Goal: Task Accomplishment & Management: Contribute content

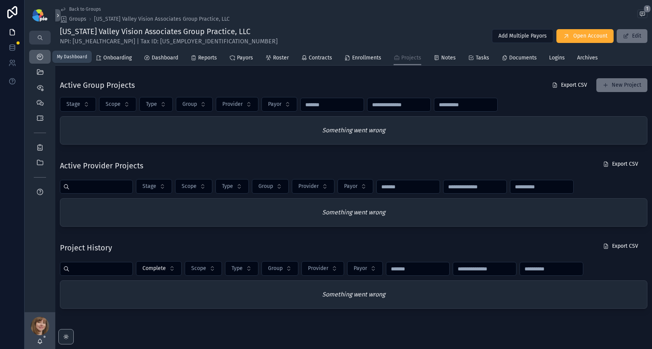
click at [39, 51] on div "My Dashboard" at bounding box center [40, 57] width 12 height 12
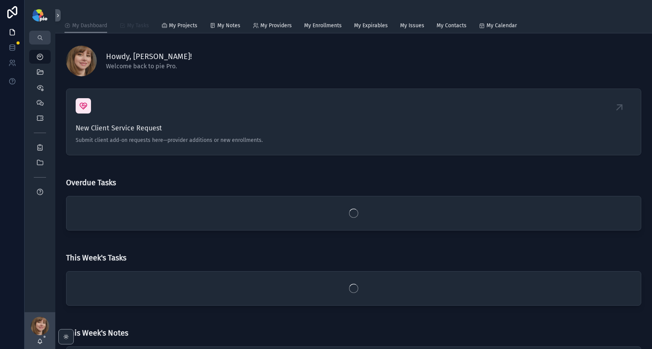
click at [129, 22] on span "My Tasks" at bounding box center [138, 26] width 22 height 8
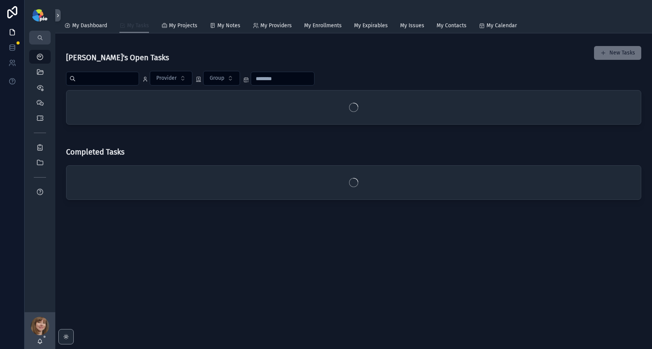
click at [133, 26] on span "My Tasks" at bounding box center [138, 26] width 22 height 8
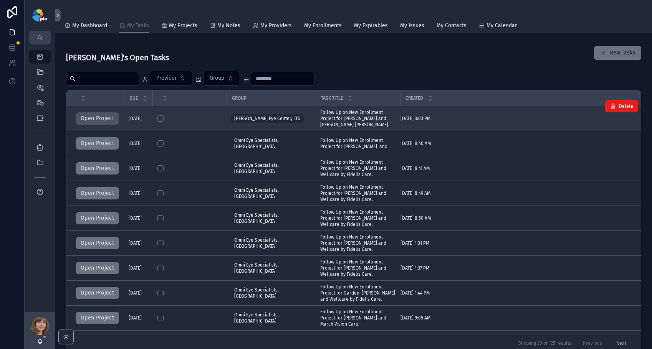
click at [103, 114] on button "Open Project" at bounding box center [97, 119] width 43 height 12
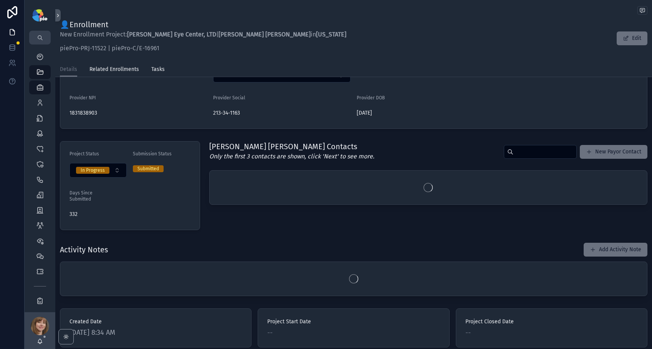
scroll to position [161, 0]
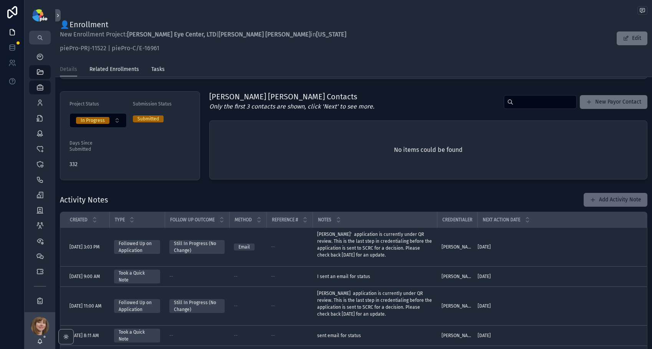
click at [622, 202] on button "Add Activity Note" at bounding box center [616, 200] width 64 height 14
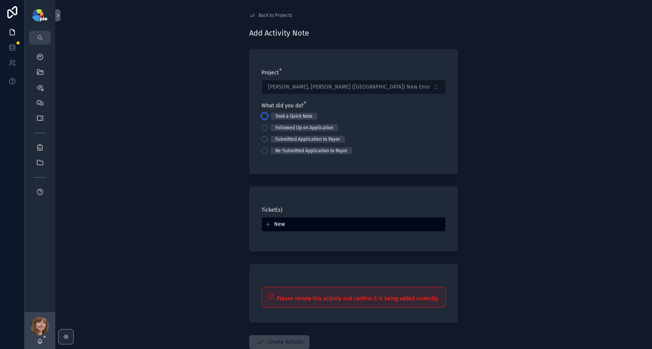
click at [262, 116] on button "Took a Quick Note" at bounding box center [265, 116] width 6 height 6
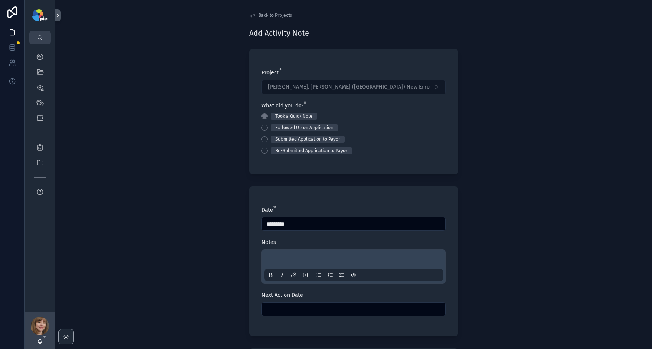
click at [278, 259] on p "scrollable content" at bounding box center [355, 261] width 179 height 8
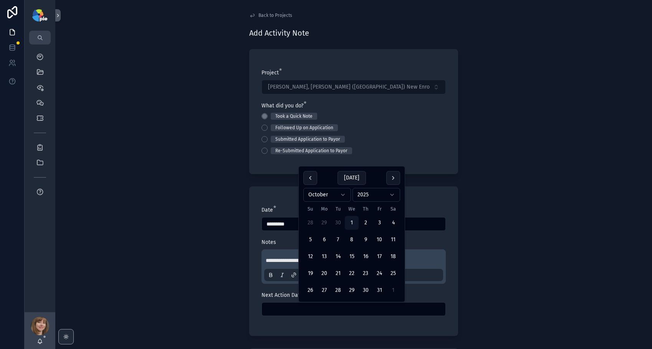
click at [284, 308] on input "scrollable content" at bounding box center [354, 309] width 184 height 11
click at [363, 289] on button "30" at bounding box center [366, 291] width 14 height 14
click at [180, 284] on div "**********" at bounding box center [353, 174] width 597 height 349
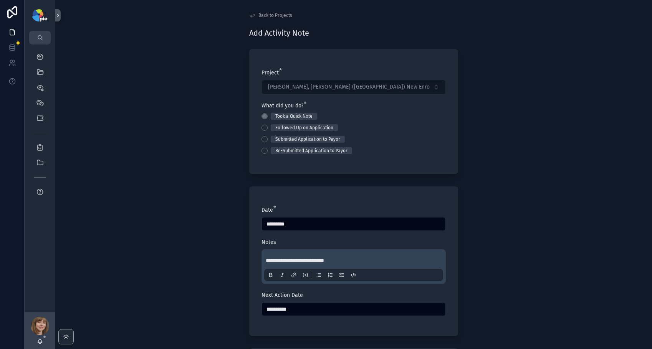
click at [291, 308] on input "**********" at bounding box center [354, 309] width 184 height 11
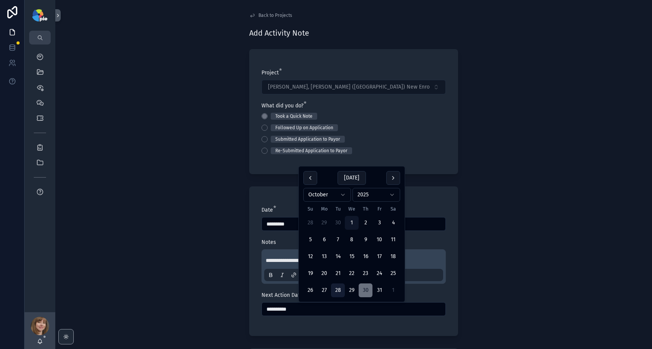
click at [333, 292] on button "28" at bounding box center [338, 291] width 14 height 14
type input "**********"
click at [187, 293] on div "**********" at bounding box center [353, 174] width 597 height 349
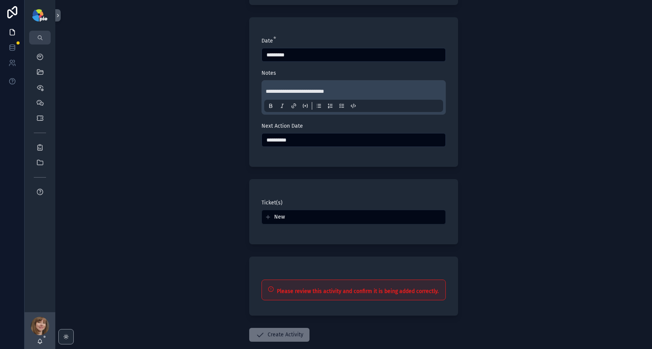
scroll to position [211, 0]
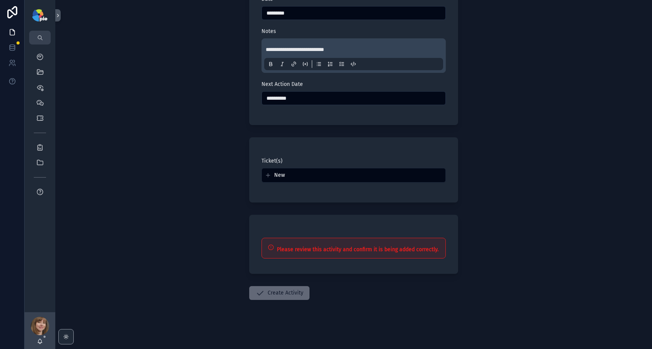
click at [284, 289] on button "Create Activity" at bounding box center [279, 293] width 60 height 14
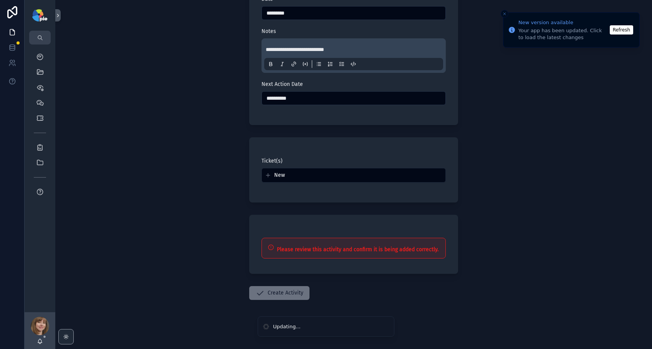
scroll to position [0, 0]
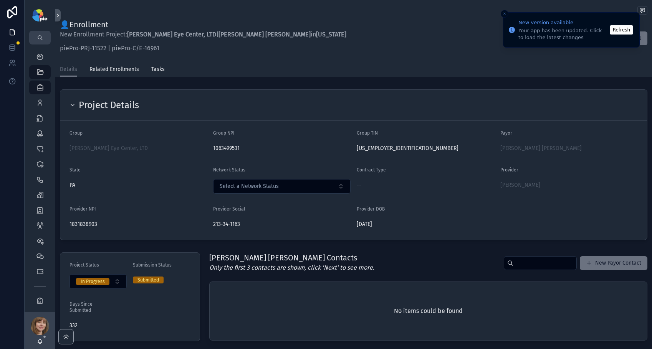
click at [622, 30] on button "Refresh" at bounding box center [621, 29] width 23 height 9
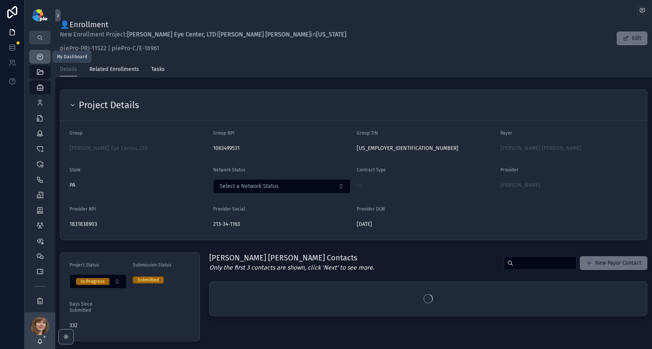
click at [40, 59] on icon "scrollable content" at bounding box center [40, 57] width 8 height 8
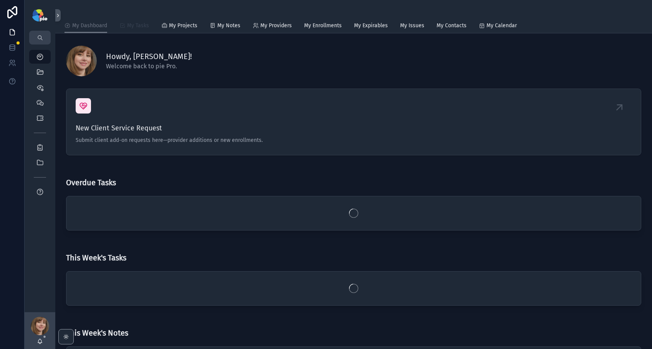
click at [134, 25] on span "My Tasks" at bounding box center [138, 26] width 22 height 8
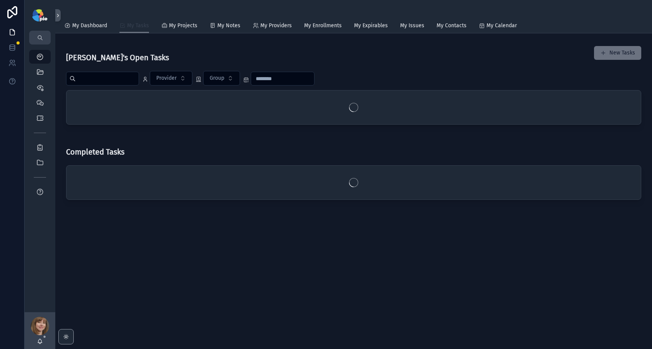
click at [137, 26] on span "My Tasks" at bounding box center [138, 26] width 22 height 8
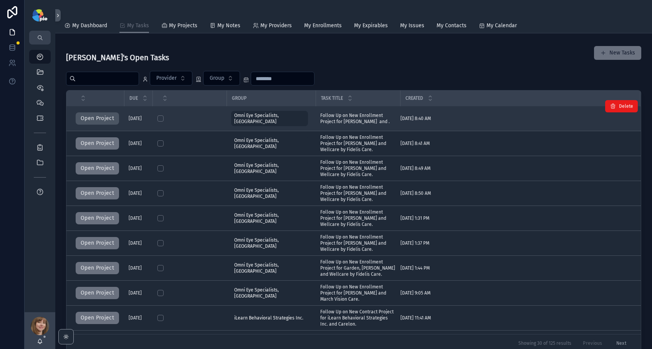
click at [96, 117] on button "Open Project" at bounding box center [97, 119] width 43 height 12
click at [99, 118] on button "Open Project" at bounding box center [97, 119] width 43 height 12
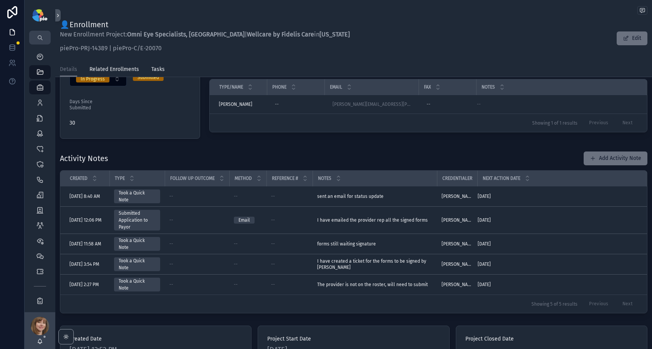
scroll to position [150, 0]
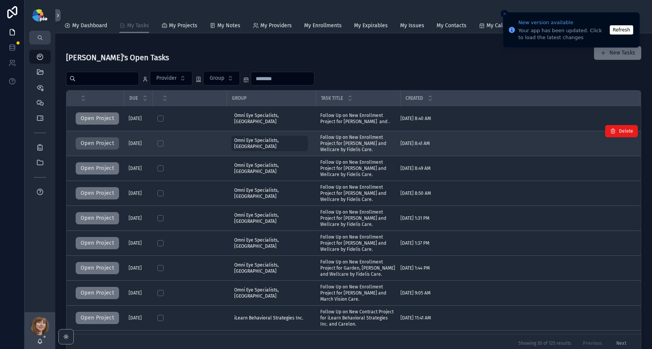
click at [102, 137] on button "Open Project" at bounding box center [97, 143] width 43 height 12
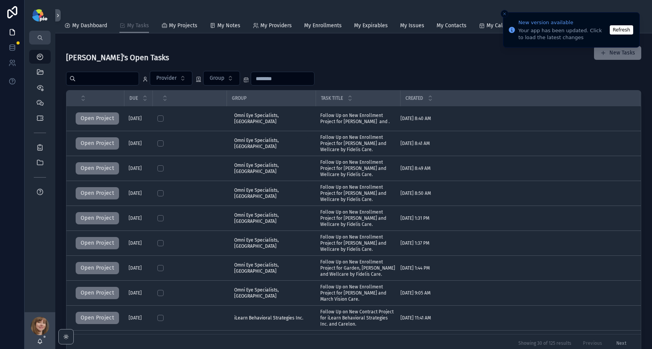
click at [383, 55] on div "Shelli's Open Tasks New Tasks" at bounding box center [353, 55] width 575 height 24
click at [626, 30] on button "Refresh" at bounding box center [621, 29] width 23 height 9
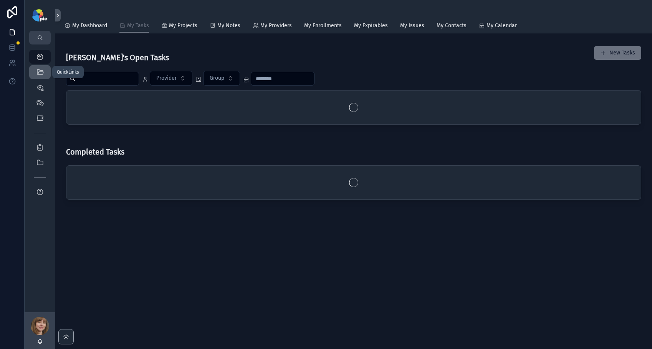
click at [42, 74] on icon "scrollable content" at bounding box center [40, 72] width 8 height 8
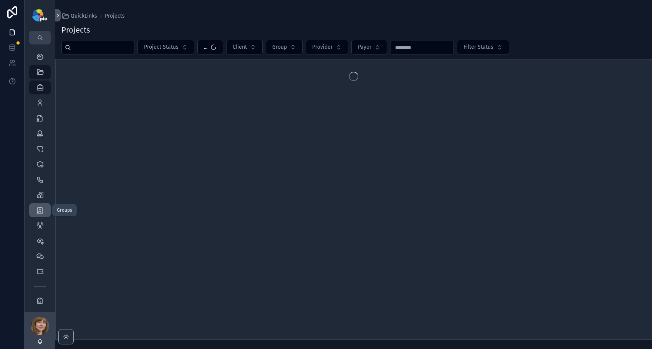
click at [37, 208] on icon "scrollable content" at bounding box center [40, 211] width 8 height 8
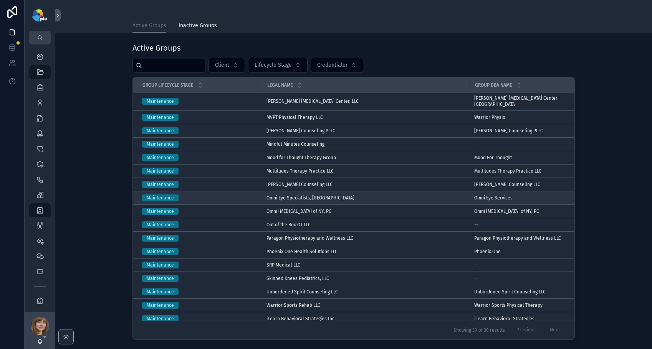
scroll to position [179, 0]
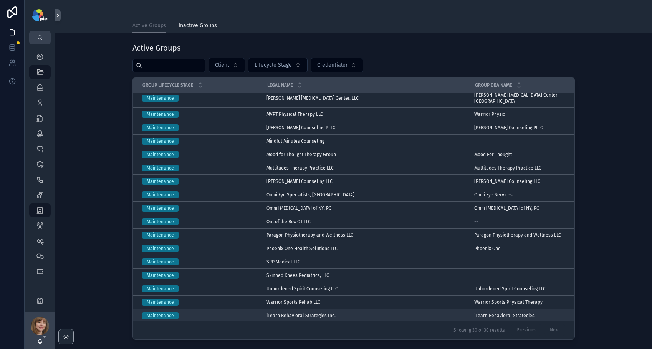
click at [294, 313] on span "iLearn Behavioral Strategies Inc." at bounding box center [300, 316] width 69 height 6
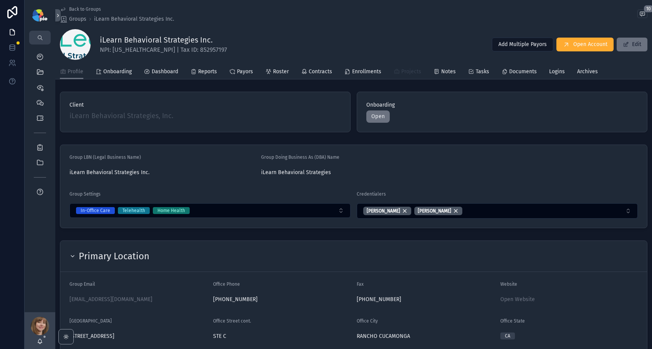
click at [405, 69] on span "Projects" at bounding box center [411, 72] width 20 height 8
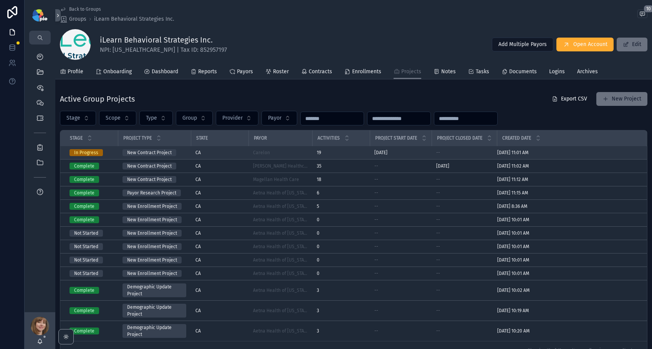
click at [222, 153] on div "CA" at bounding box center [219, 153] width 48 height 6
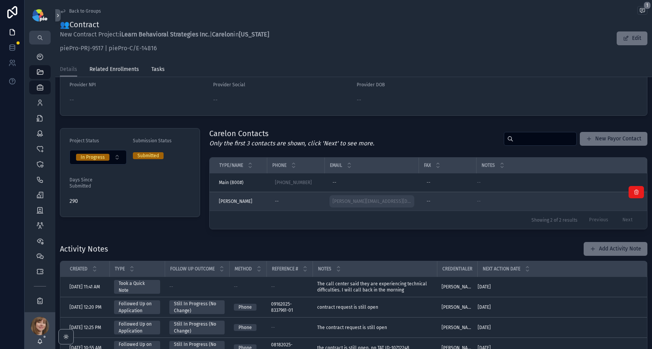
scroll to position [125, 0]
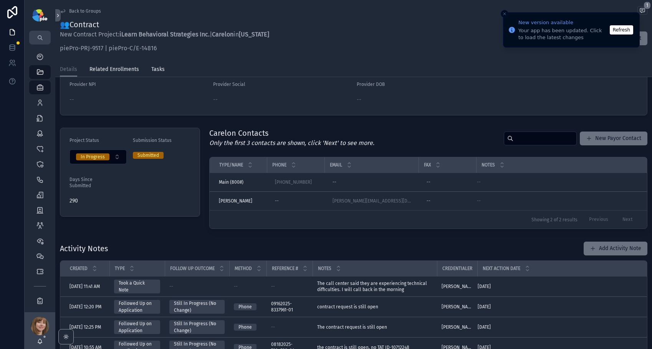
click at [617, 31] on button "Refresh" at bounding box center [621, 29] width 23 height 9
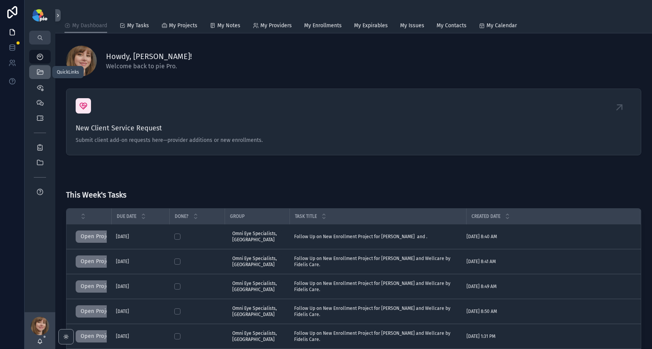
click at [42, 74] on icon "scrollable content" at bounding box center [40, 72] width 8 height 8
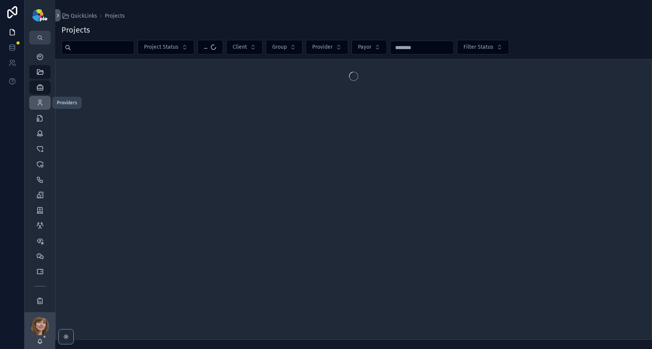
click at [43, 99] on icon "scrollable content" at bounding box center [40, 103] width 8 height 8
click at [111, 48] on input "scrollable content" at bounding box center [102, 47] width 63 height 11
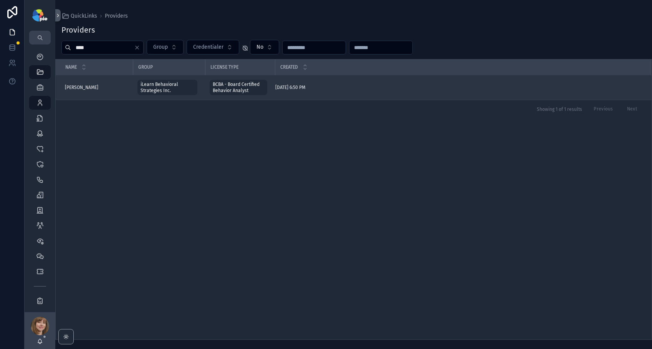
type input "****"
click at [85, 86] on span "Andrada, Margarita" at bounding box center [81, 87] width 33 height 6
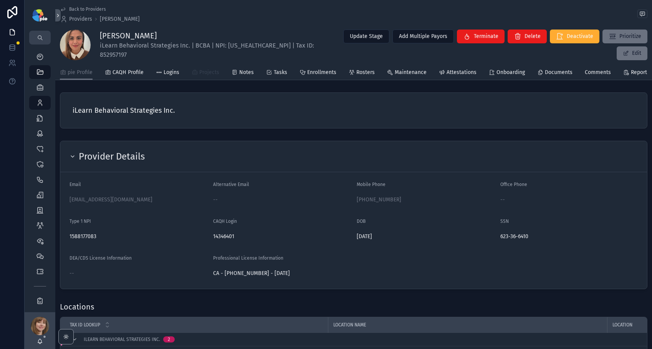
click at [199, 76] on span "Projects" at bounding box center [209, 73] width 20 height 8
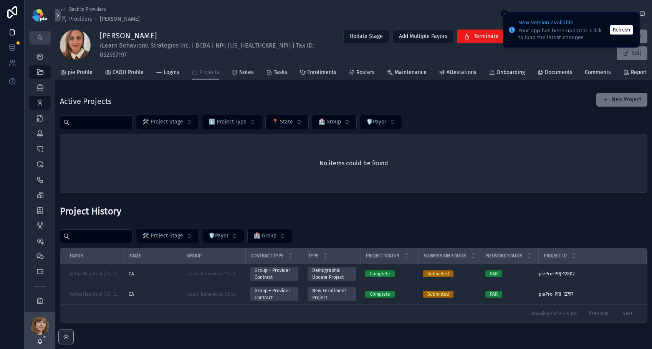
click at [620, 29] on button "Refresh" at bounding box center [621, 29] width 23 height 9
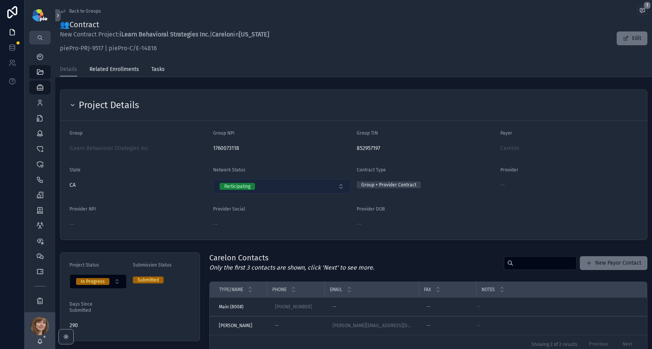
click at [308, 187] on button "Participating" at bounding box center [281, 186] width 137 height 15
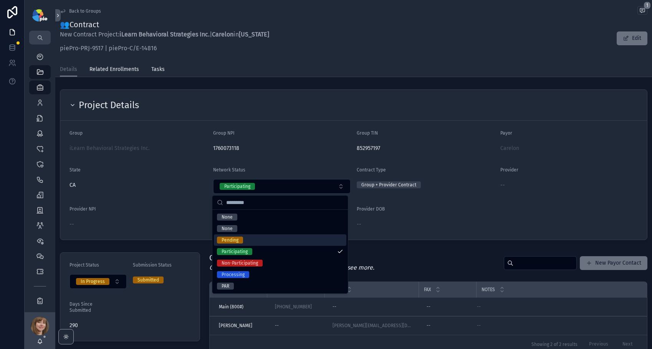
click at [275, 240] on div "Pending" at bounding box center [280, 241] width 132 height 12
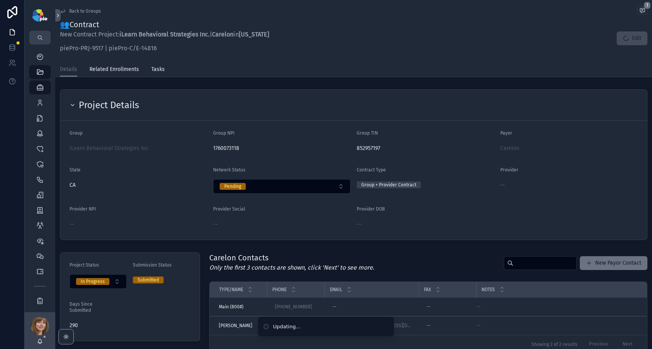
click at [319, 211] on div "Provider Social" at bounding box center [281, 210] width 137 height 9
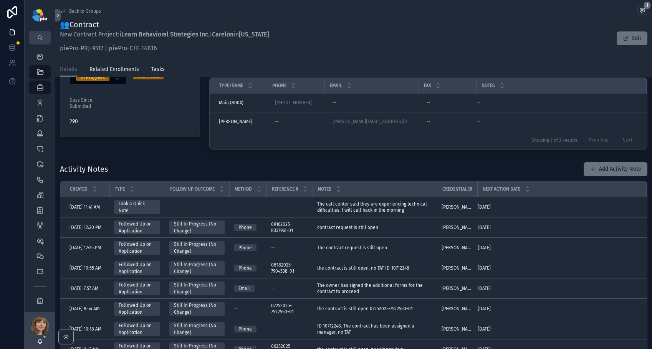
scroll to position [212, 0]
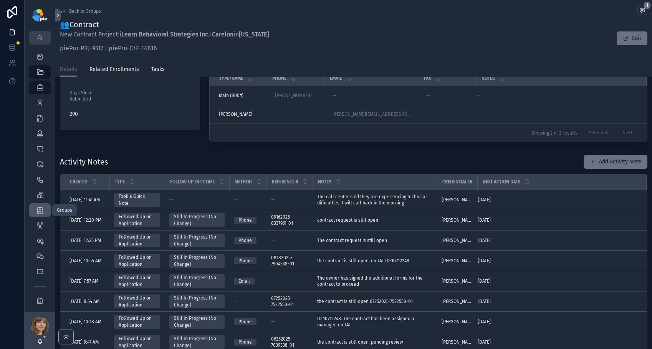
click at [37, 214] on icon "scrollable content" at bounding box center [40, 211] width 8 height 8
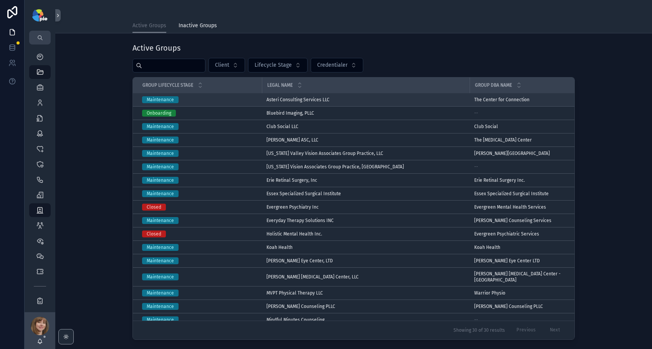
click at [296, 100] on span "Asteri Consulting Services LLC" at bounding box center [297, 100] width 63 height 6
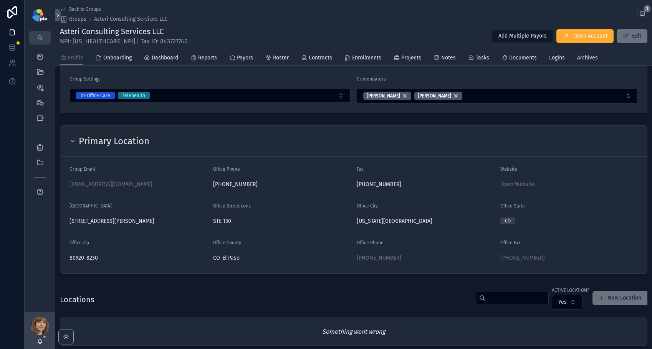
scroll to position [116, 0]
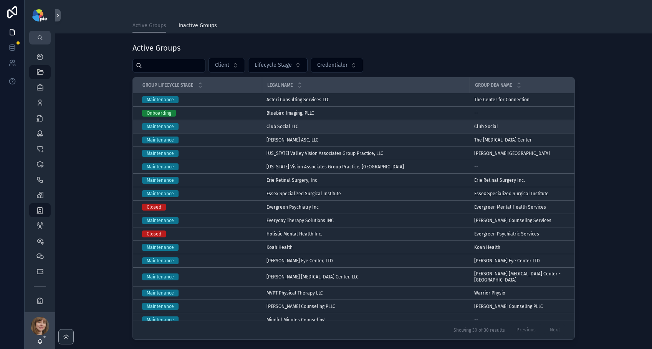
click at [301, 126] on div "Club Social LLC Club Social LLC" at bounding box center [365, 127] width 199 height 6
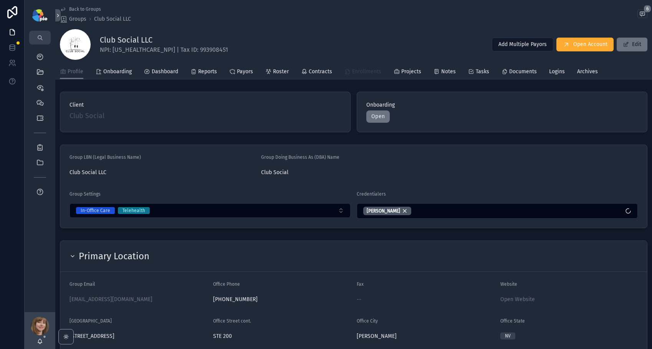
click at [361, 74] on span "Enrollments" at bounding box center [366, 72] width 29 height 8
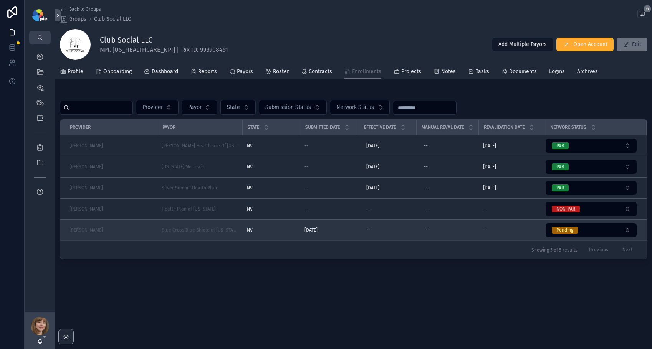
click at [266, 232] on div "NV NV" at bounding box center [271, 230] width 48 height 6
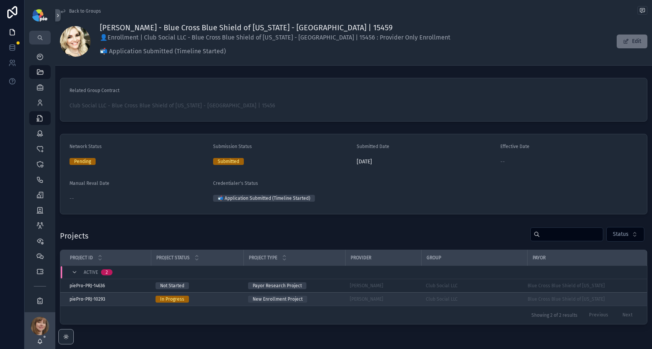
click at [394, 300] on div "[PERSON_NAME]" at bounding box center [383, 299] width 67 height 6
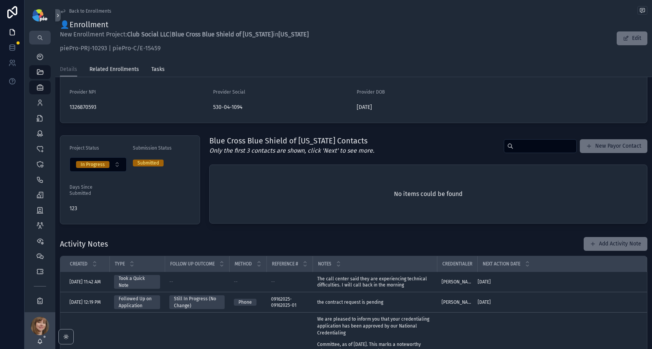
scroll to position [117, 0]
click at [603, 243] on button "Add Activity Note" at bounding box center [616, 245] width 64 height 14
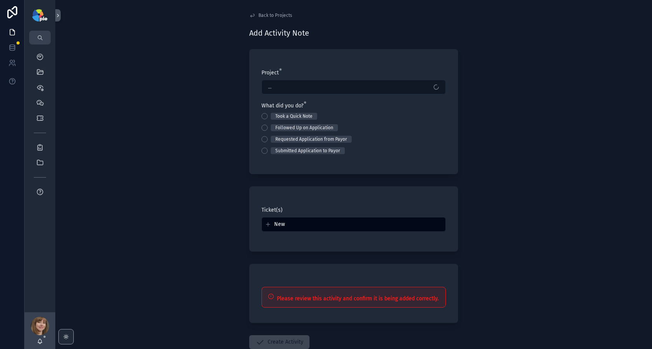
click at [262, 124] on div "Followed Up on Application" at bounding box center [354, 127] width 184 height 7
click at [263, 126] on button "Followed Up on Application" at bounding box center [265, 128] width 6 height 6
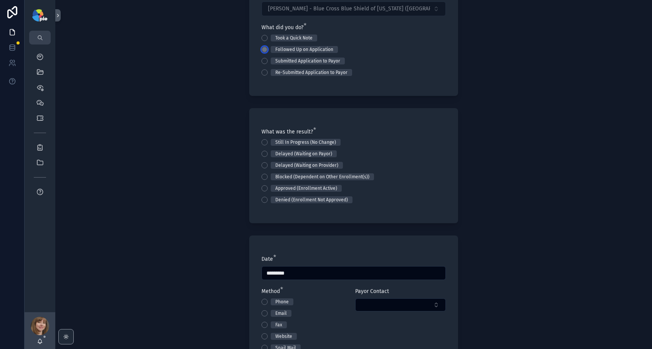
scroll to position [135, 0]
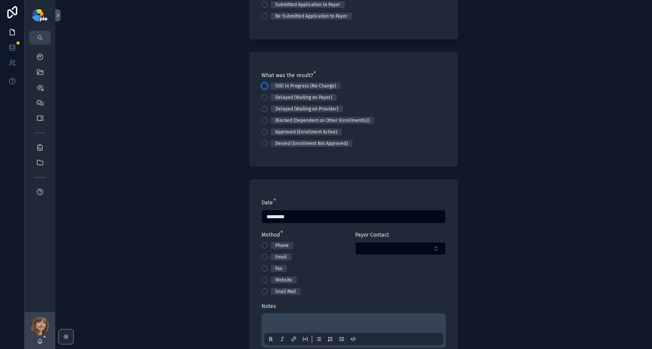
click at [263, 86] on button "Still In Progress (No Change)" at bounding box center [265, 86] width 6 height 6
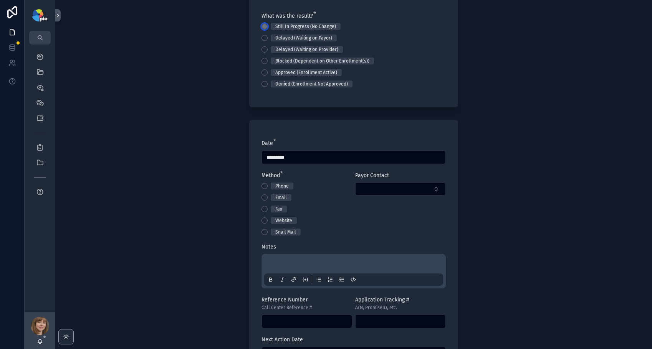
scroll to position [196, 0]
click at [262, 184] on button "Phone" at bounding box center [265, 185] width 6 height 6
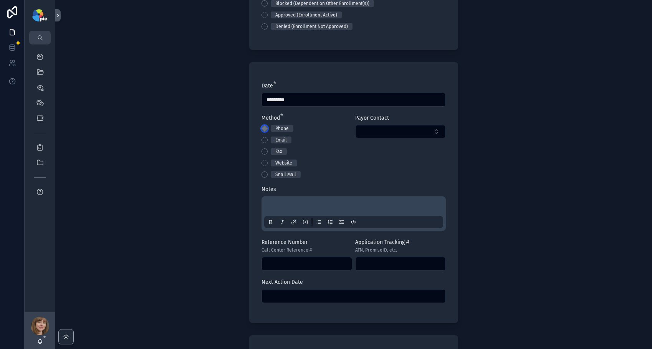
scroll to position [262, 0]
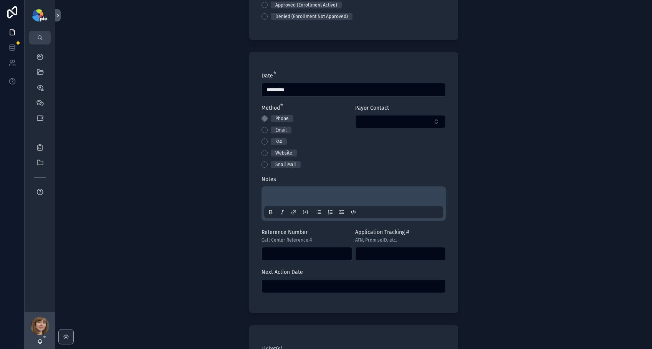
click at [300, 198] on p "scrollable content" at bounding box center [355, 198] width 179 height 8
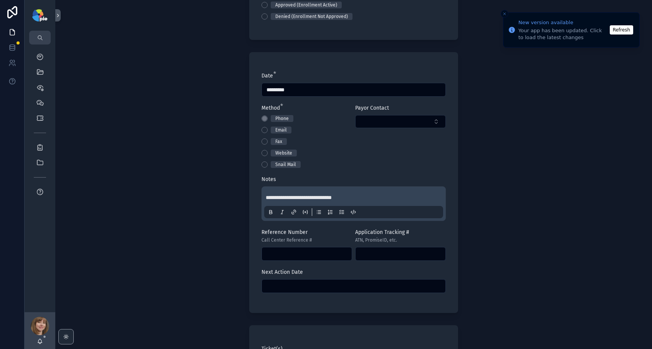
scroll to position [0, 0]
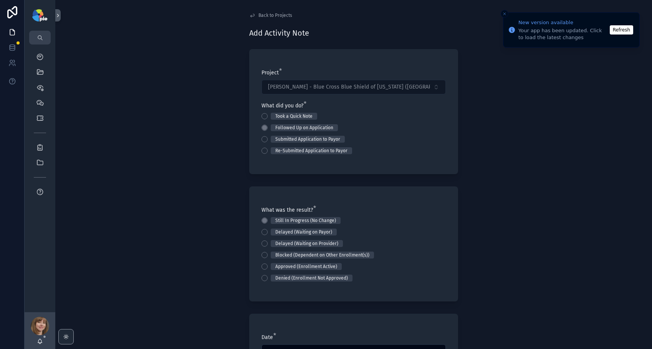
click at [587, 191] on div "**********" at bounding box center [353, 174] width 597 height 349
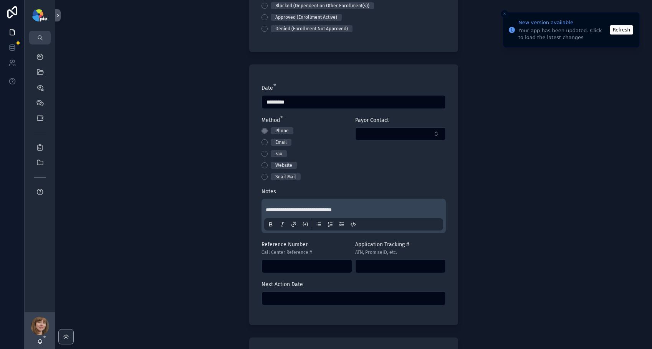
scroll to position [250, 0]
click at [276, 266] on input "scrollable content" at bounding box center [307, 266] width 90 height 11
type input "**********"
click at [548, 268] on div "**********" at bounding box center [353, 174] width 597 height 349
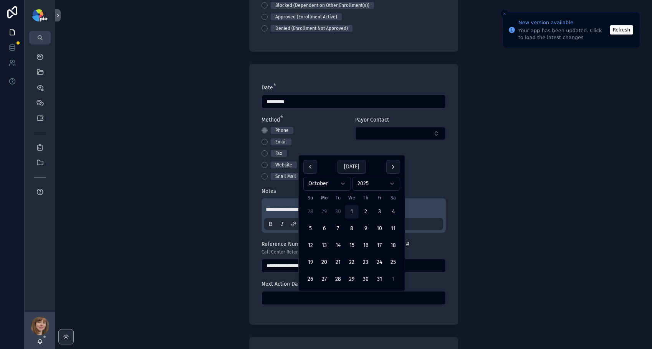
click at [294, 302] on input "scrollable content" at bounding box center [354, 298] width 184 height 11
click at [350, 246] on button "15" at bounding box center [352, 246] width 14 height 14
type input "**********"
click at [171, 255] on div "**********" at bounding box center [353, 174] width 597 height 349
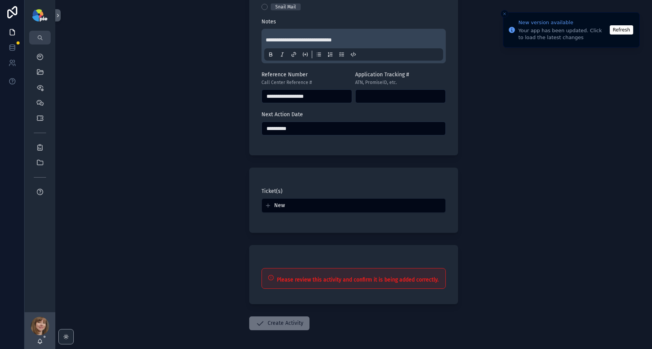
scroll to position [441, 0]
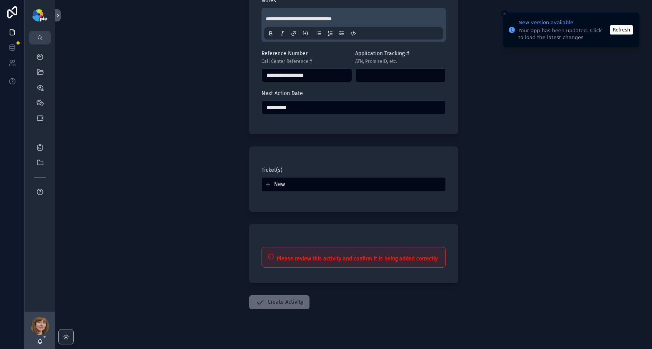
click at [293, 300] on button "Create Activity" at bounding box center [279, 303] width 60 height 14
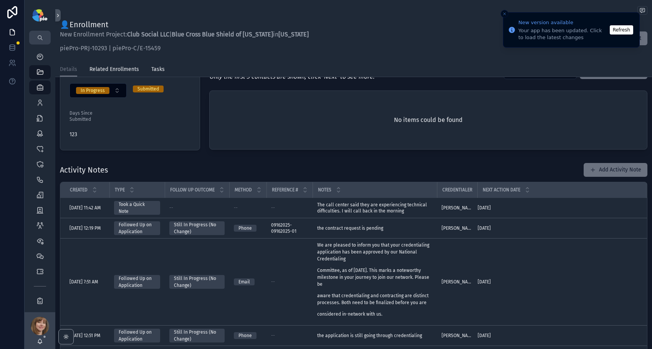
scroll to position [189, 0]
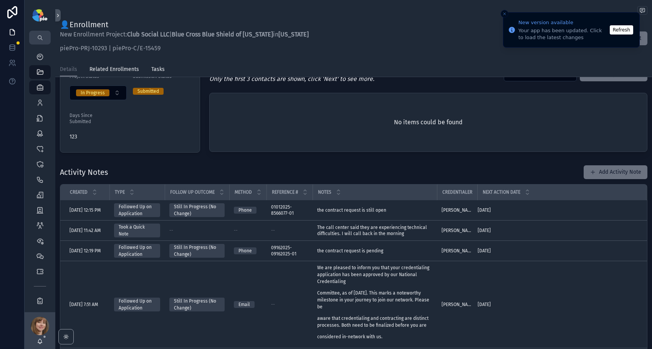
click at [462, 161] on div "Project Details Group Club Social LLC Group NPI 1811721392 Group TIN 993908451 …" at bounding box center [353, 199] width 597 height 604
click at [40, 105] on icon "scrollable content" at bounding box center [40, 103] width 8 height 8
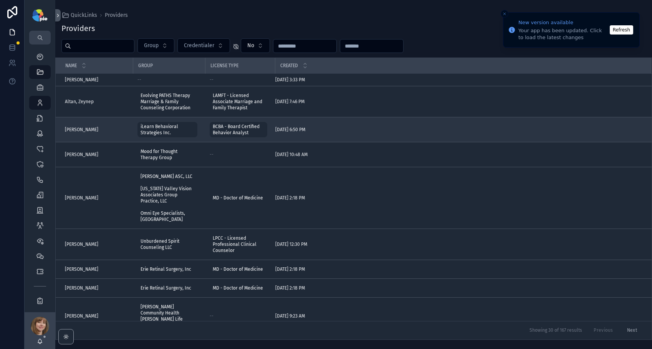
click at [93, 129] on span "[PERSON_NAME]" at bounding box center [81, 130] width 33 height 6
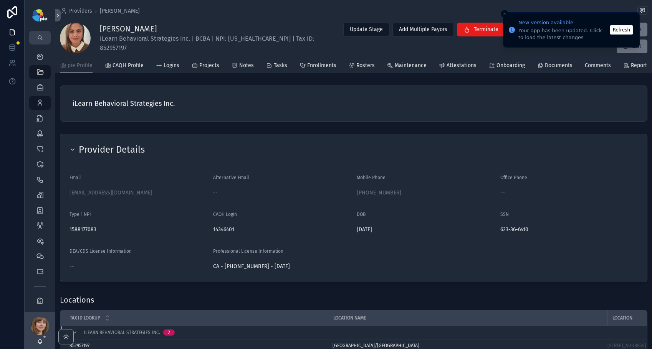
click at [623, 30] on button "Refresh" at bounding box center [621, 29] width 23 height 9
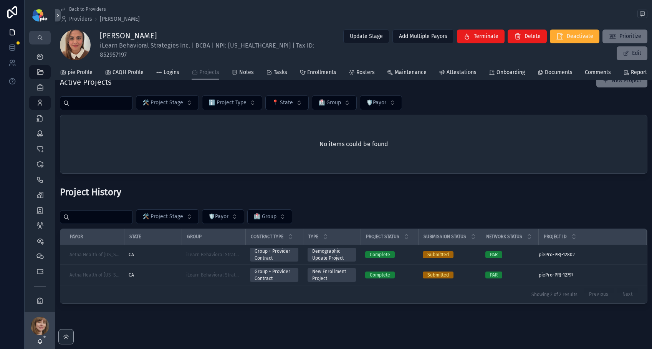
scroll to position [26, 0]
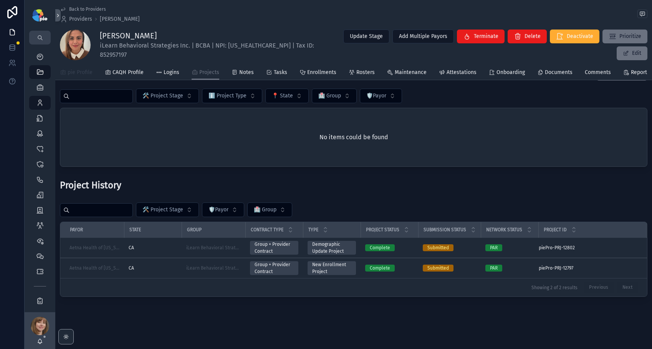
click at [80, 71] on span "pie Profile" at bounding box center [80, 73] width 25 height 8
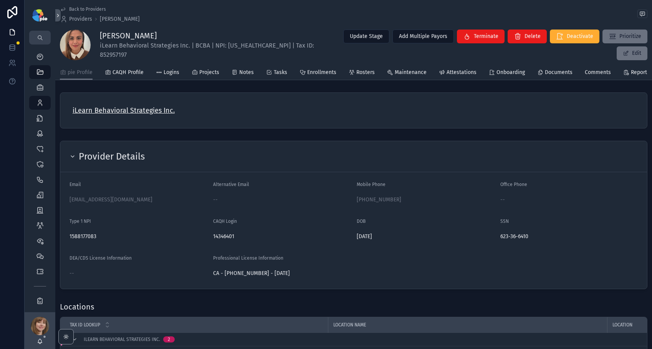
click at [111, 114] on span "iLearn Behavioral Strategies Inc." at bounding box center [124, 110] width 102 height 11
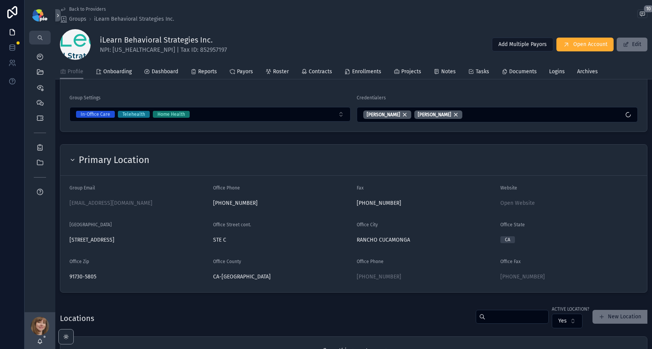
scroll to position [109, 0]
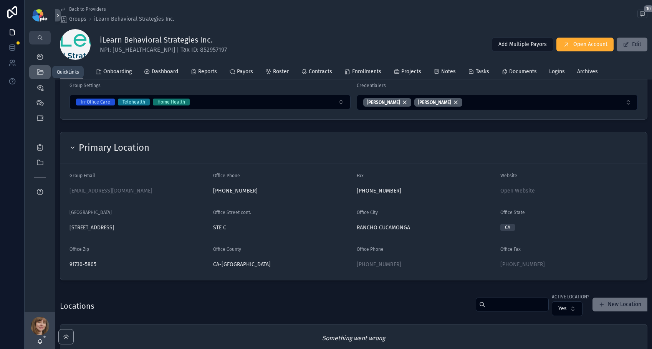
click at [41, 73] on icon "scrollable content" at bounding box center [40, 72] width 8 height 8
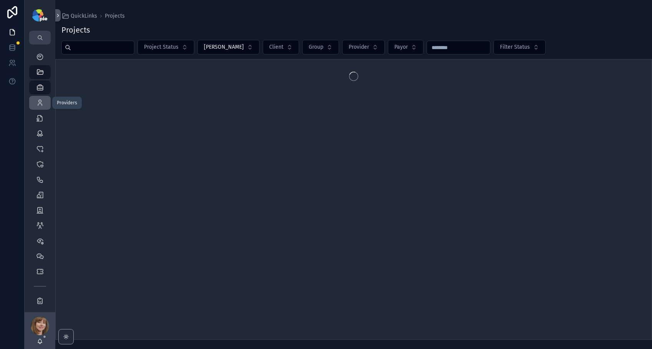
click at [39, 99] on icon "scrollable content" at bounding box center [40, 103] width 8 height 8
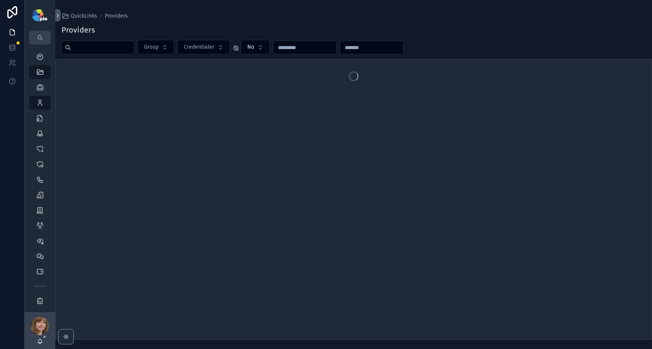
click at [84, 50] on input "scrollable content" at bounding box center [102, 47] width 63 height 11
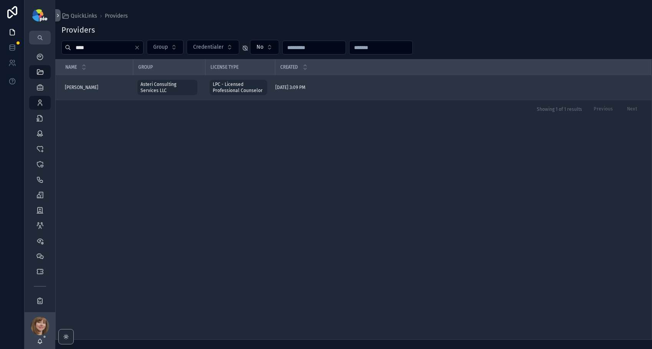
type input "****"
click at [83, 87] on span "Belaire, Kirsten" at bounding box center [81, 87] width 33 height 6
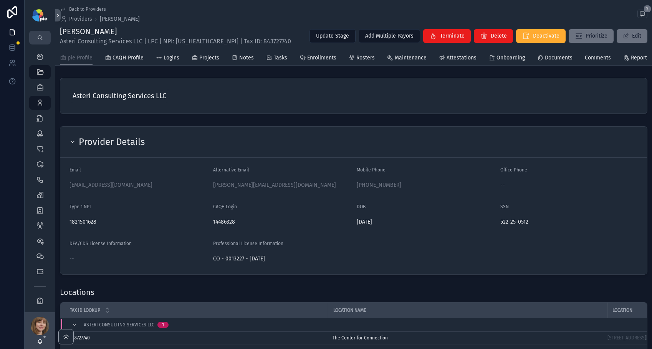
click at [190, 129] on div "Asteri Consulting Services LLC Provider Details Email kbelaire@mtcarmelcenter.o…" at bounding box center [353, 315] width 597 height 480
click at [43, 103] on icon "scrollable content" at bounding box center [40, 103] width 8 height 8
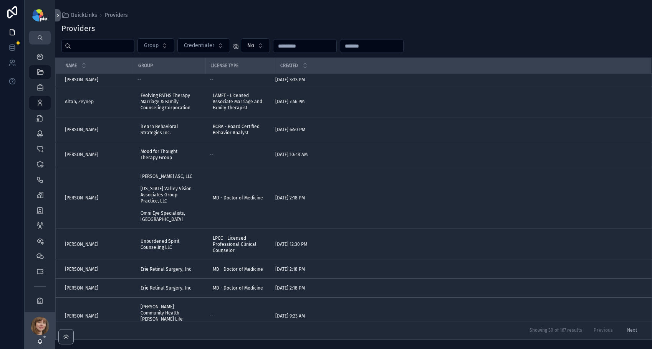
click at [113, 47] on input "scrollable content" at bounding box center [102, 46] width 63 height 11
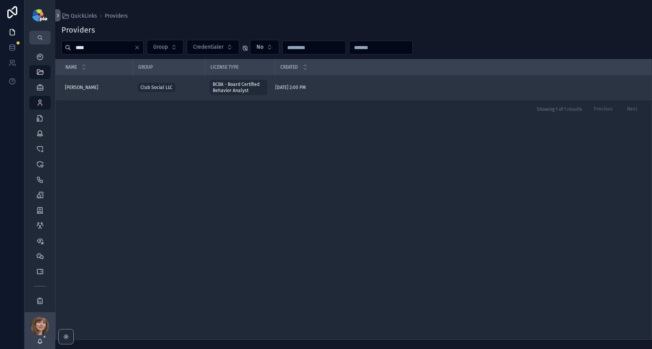
type input "****"
click at [80, 84] on span "Brim, Ellie" at bounding box center [81, 87] width 33 height 6
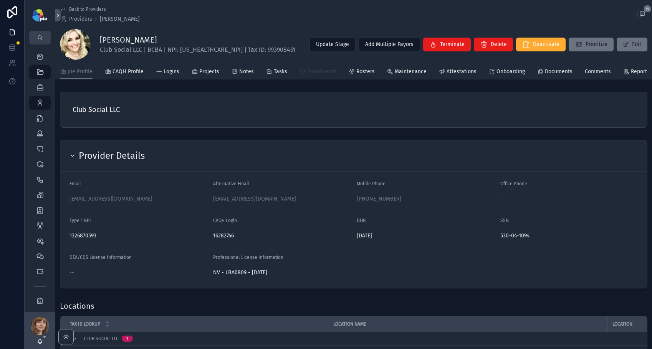
click at [323, 76] on span "Enrollments" at bounding box center [321, 72] width 29 height 8
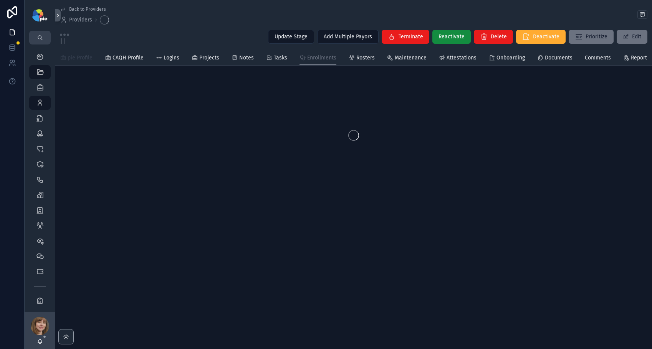
click at [83, 60] on span "pie Profile" at bounding box center [80, 58] width 25 height 8
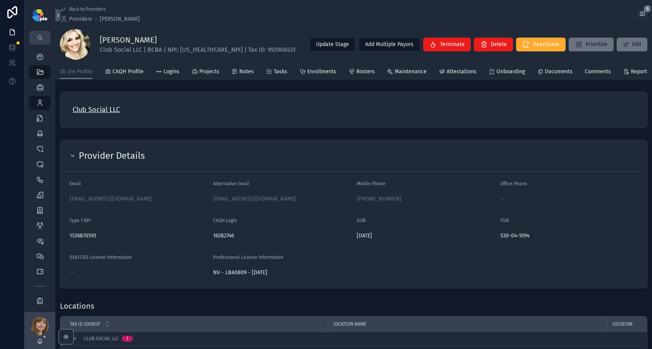
click at [100, 115] on span "Club Social LLC" at bounding box center [96, 109] width 47 height 11
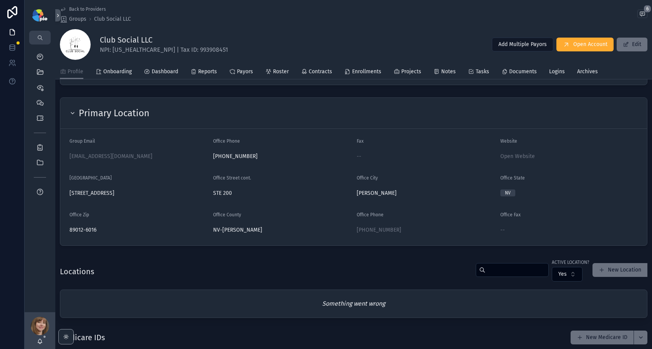
scroll to position [145, 0]
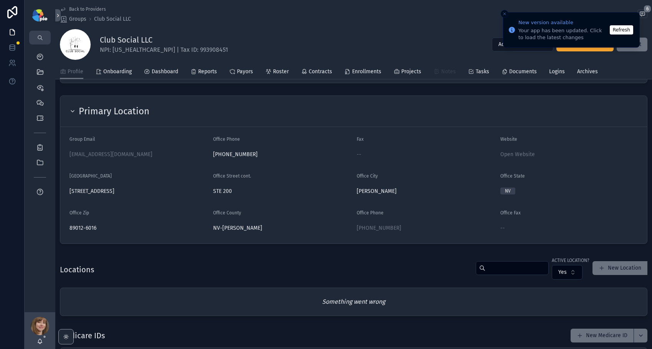
click at [451, 71] on span "Notes" at bounding box center [448, 72] width 15 height 8
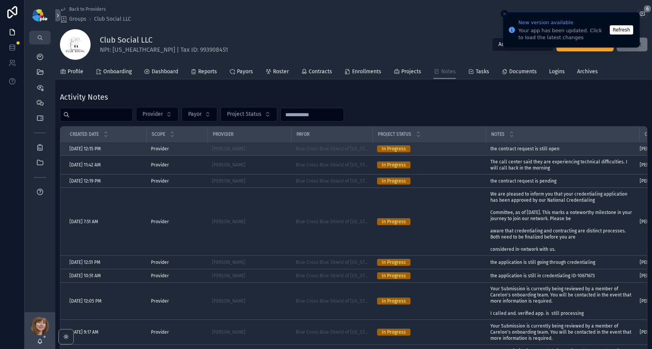
click at [511, 149] on span "the contract request is still open" at bounding box center [524, 149] width 69 height 6
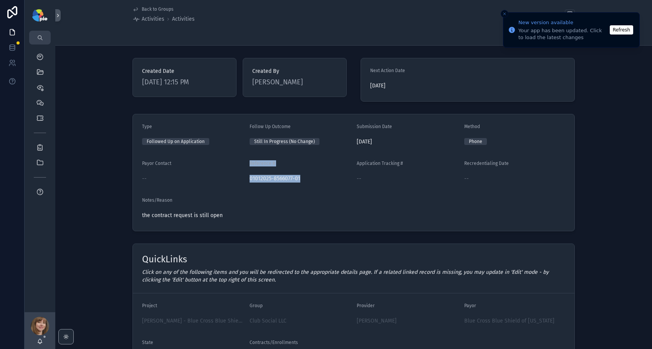
drag, startPoint x: 293, startPoint y: 177, endPoint x: 233, endPoint y: 180, distance: 60.7
click at [233, 180] on form "Type Followed Up on Application Follow Up Outcome Still In Progress (No Change)…" at bounding box center [354, 172] width 442 height 117
click at [233, 180] on div "--" at bounding box center [192, 179] width 101 height 8
click at [283, 186] on form "Type Followed Up on Application Follow Up Outcome Still In Progress (No Change)…" at bounding box center [354, 172] width 442 height 117
drag, startPoint x: 300, startPoint y: 179, endPoint x: 242, endPoint y: 180, distance: 57.6
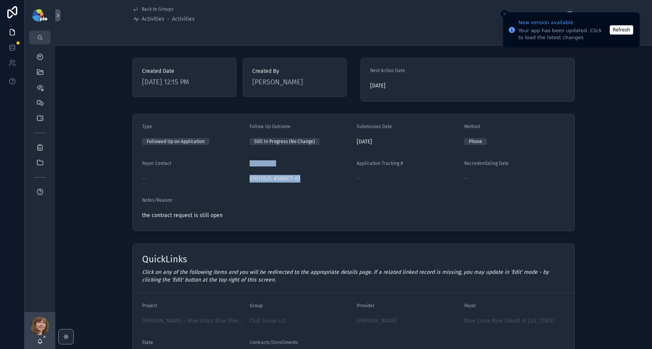
click at [242, 180] on form "Type Followed Up on Application Follow Up Outcome Still In Progress (No Change)…" at bounding box center [354, 172] width 442 height 117
click at [306, 183] on div "01012025-8566077-01" at bounding box center [300, 179] width 101 height 12
drag, startPoint x: 305, startPoint y: 178, endPoint x: 246, endPoint y: 181, distance: 59.2
click at [246, 181] on form "Type Followed Up on Application Follow Up Outcome Still In Progress (No Change)…" at bounding box center [354, 172] width 442 height 117
copy span "01012025-8566077-01"
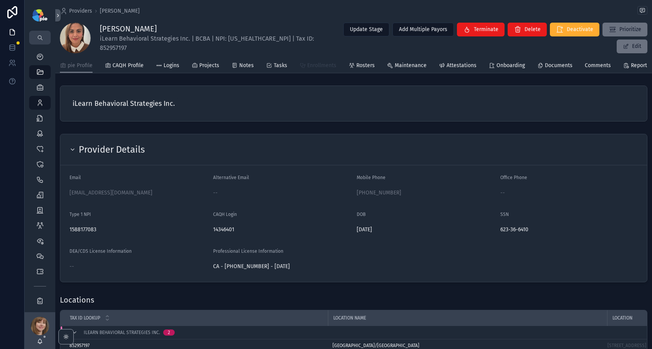
click at [317, 74] on link "Enrollments" at bounding box center [318, 66] width 37 height 15
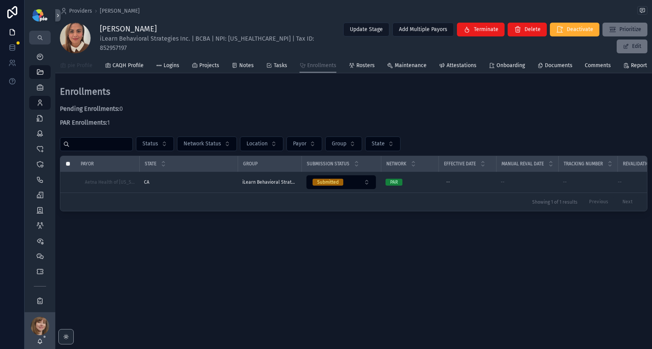
click at [87, 66] on span "pie Profile" at bounding box center [80, 66] width 25 height 8
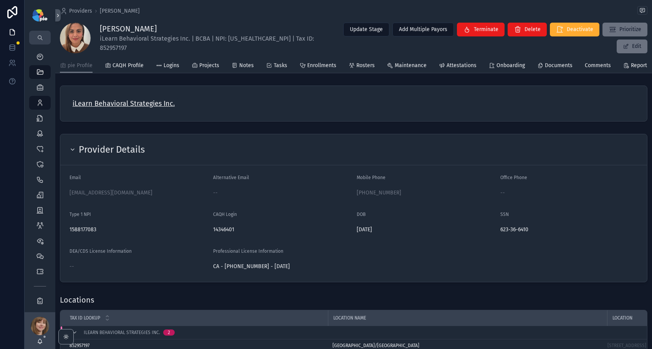
click at [115, 109] on span "iLearn Behavioral Strategies Inc." at bounding box center [124, 103] width 102 height 11
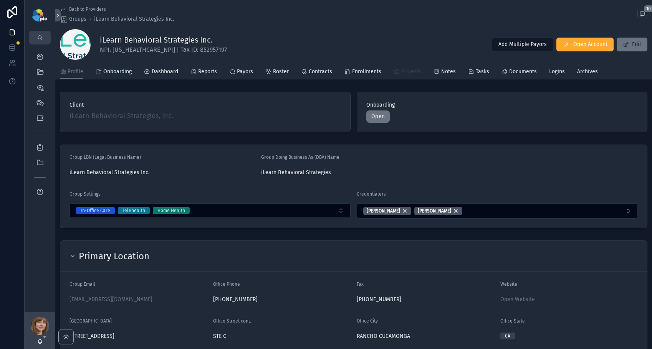
click at [407, 72] on span "Projects" at bounding box center [411, 72] width 20 height 8
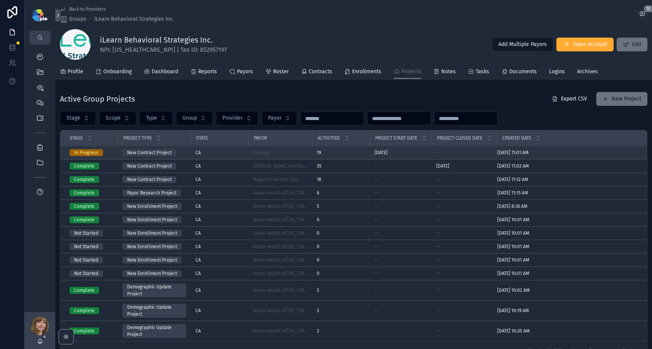
click at [231, 152] on div "CA" at bounding box center [219, 153] width 48 height 6
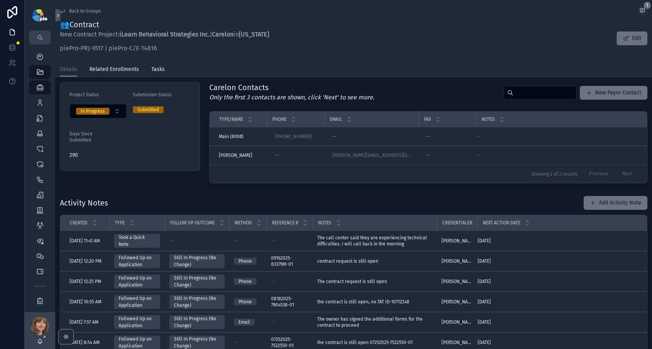
scroll to position [184, 0]
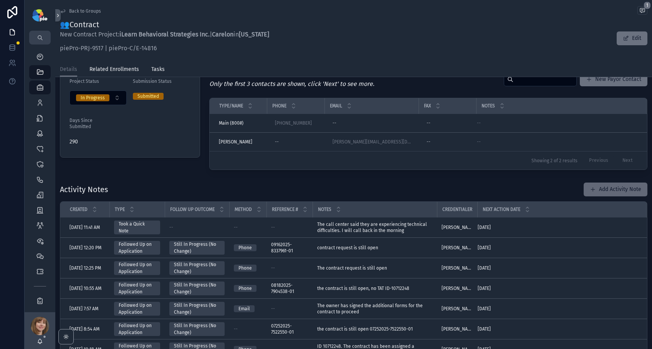
click at [606, 189] on button "Add Activity Note" at bounding box center [616, 190] width 64 height 14
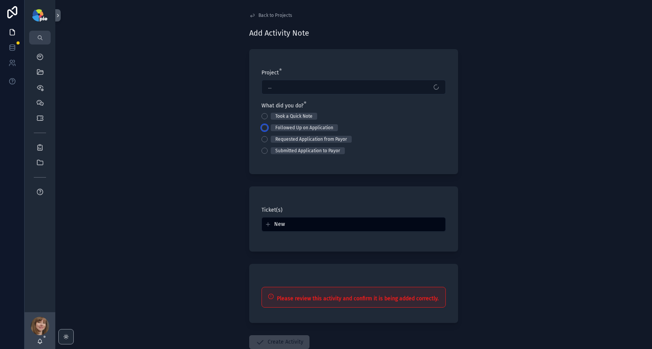
click at [262, 127] on button "Followed Up on Application" at bounding box center [265, 128] width 6 height 6
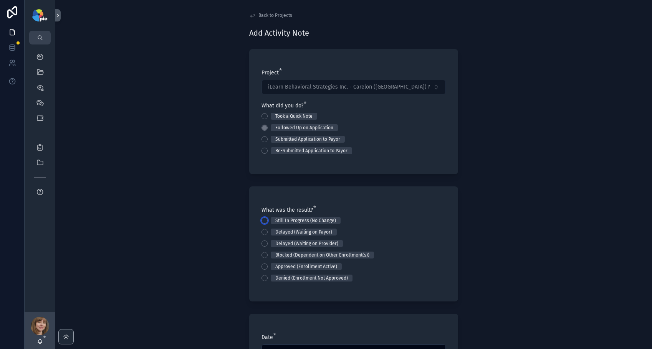
click at [262, 219] on button "Still In Progress (No Change)" at bounding box center [265, 221] width 6 height 6
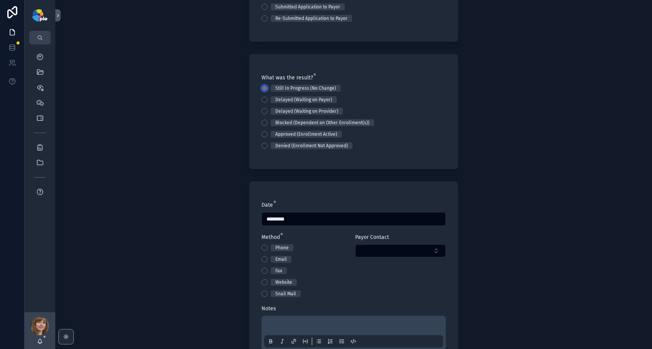
scroll to position [187, 0]
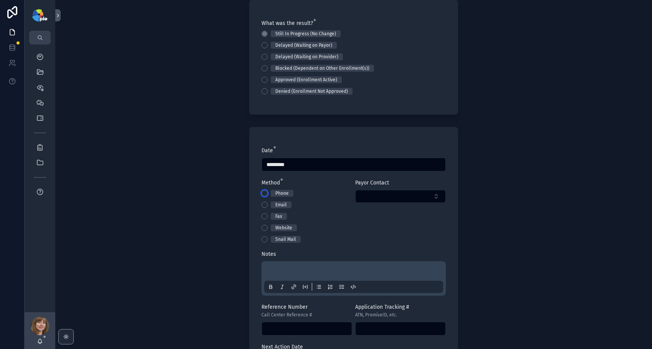
click at [265, 194] on button "Phone" at bounding box center [265, 193] width 6 height 6
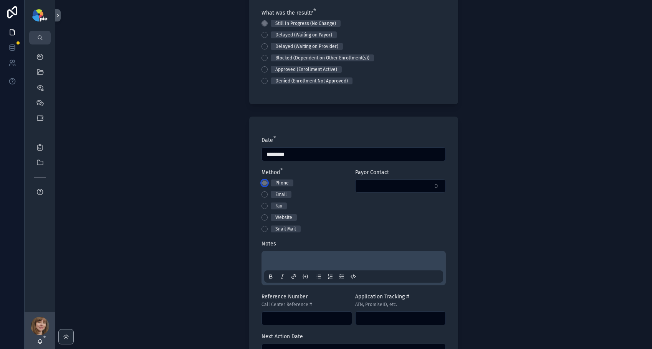
scroll to position [199, 0]
click at [270, 258] on p "scrollable content" at bounding box center [355, 261] width 179 height 8
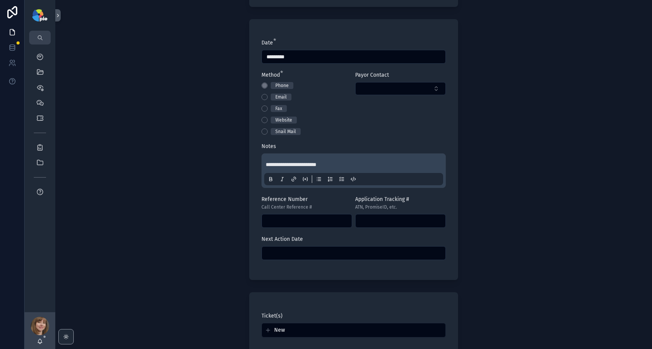
scroll to position [331, 0]
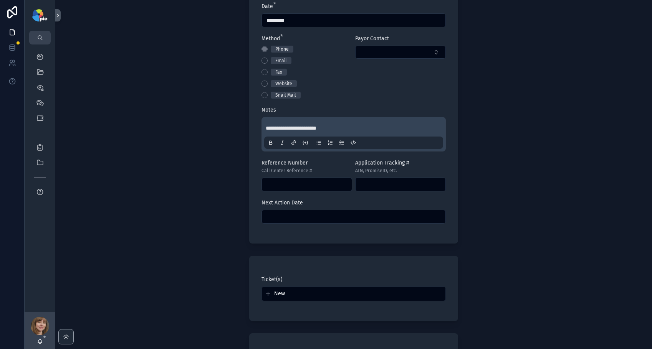
click at [307, 215] on input "scrollable content" at bounding box center [354, 217] width 184 height 11
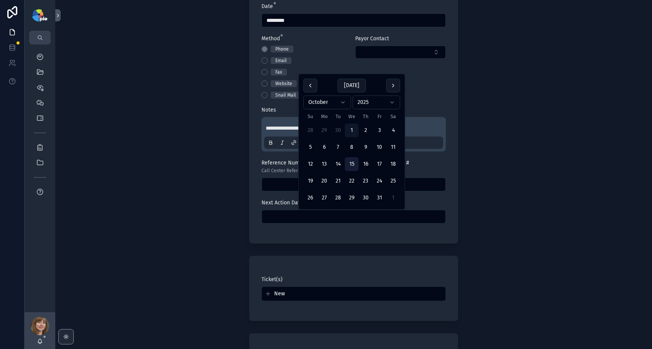
click at [351, 163] on button "15" at bounding box center [352, 164] width 14 height 14
type input "**********"
click at [190, 182] on div "**********" at bounding box center [353, 174] width 597 height 349
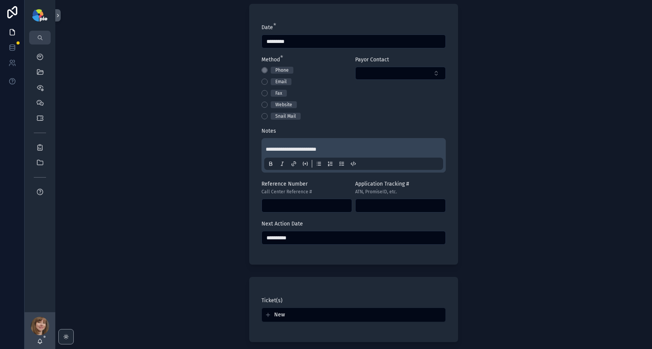
scroll to position [304, 0]
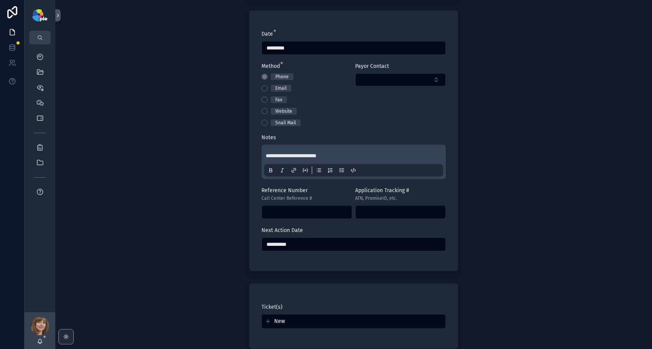
click at [293, 212] on input "scrollable content" at bounding box center [307, 212] width 90 height 11
paste input "**********"
type input "**********"
click at [471, 208] on div "**********" at bounding box center [353, 174] width 597 height 349
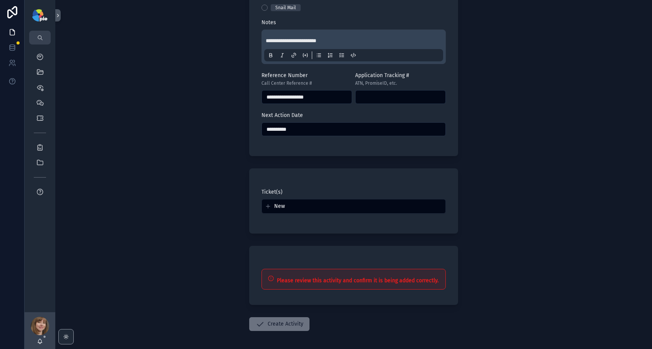
scroll to position [444, 0]
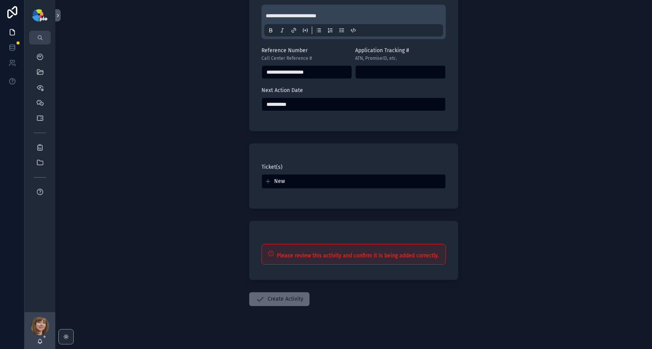
click at [296, 296] on button "Create Activity" at bounding box center [279, 300] width 60 height 14
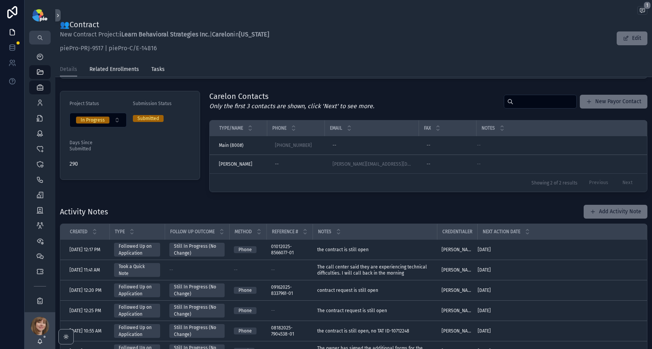
scroll to position [161, 0]
click at [356, 202] on div "Activity Notes Add Activity Note Created Type Follow Up Outcome Method Referenc…" at bounding box center [353, 333] width 597 height 263
